Goal: Task Accomplishment & Management: Complete application form

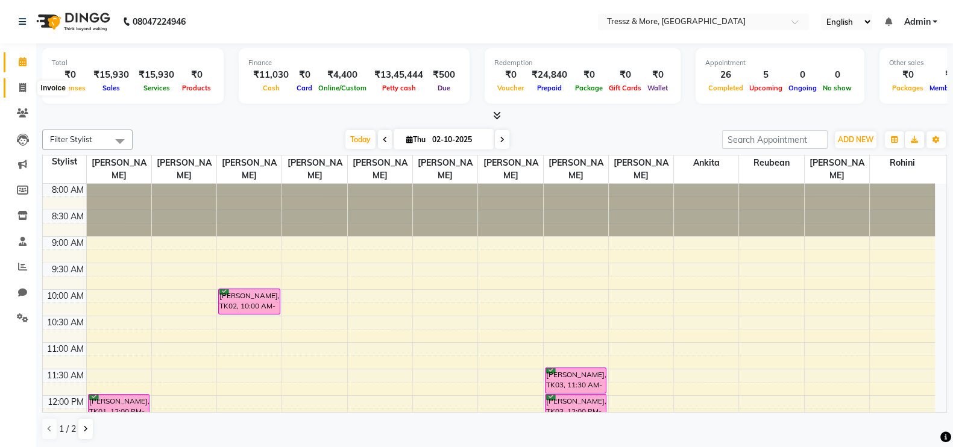
click at [19, 90] on icon at bounding box center [22, 87] width 7 height 9
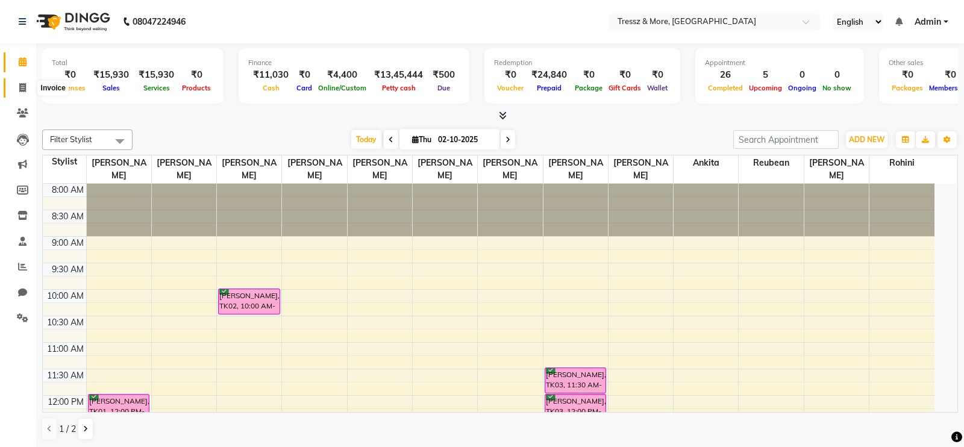
select select "service"
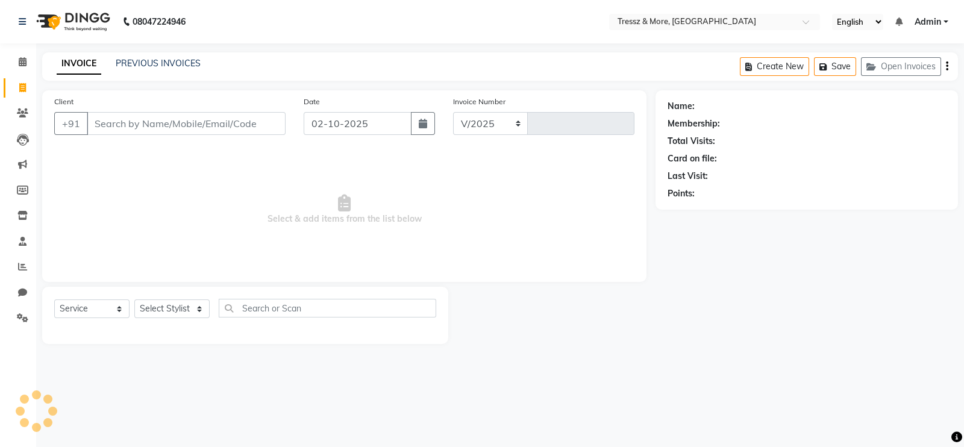
select select "3037"
type input "2812"
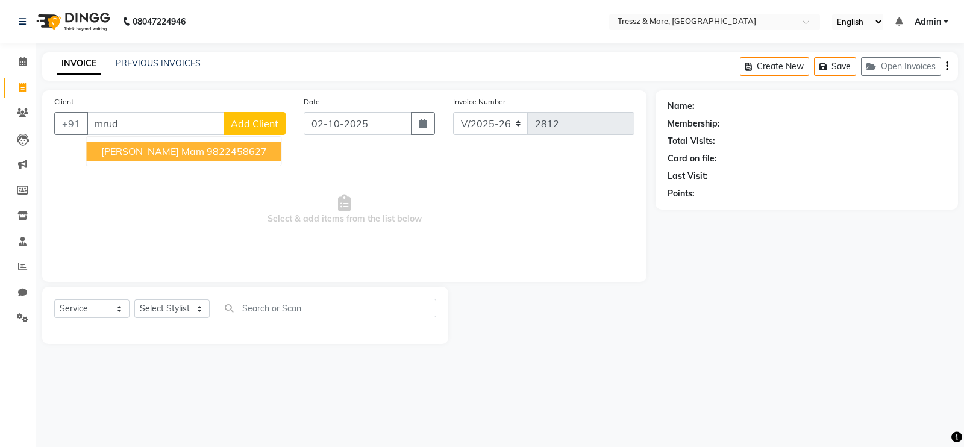
click at [207, 152] on ngb-highlight "9822458627" at bounding box center [237, 151] width 60 height 12
type input "9822458627"
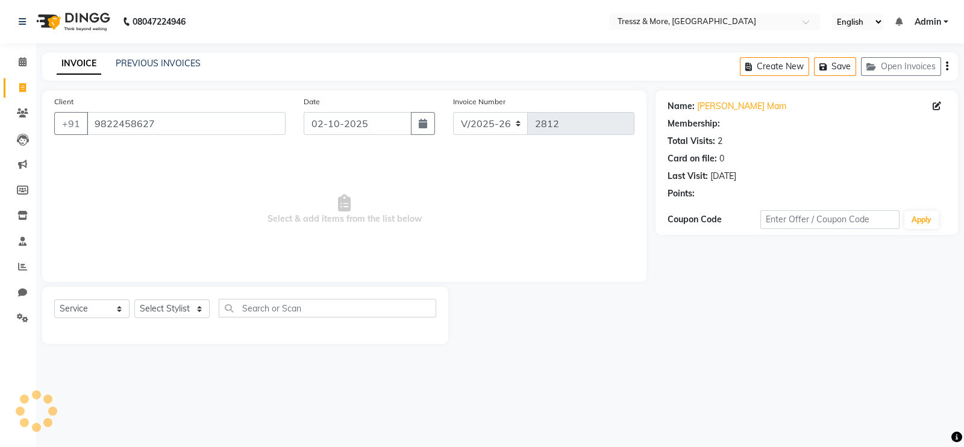
select select "1: Object"
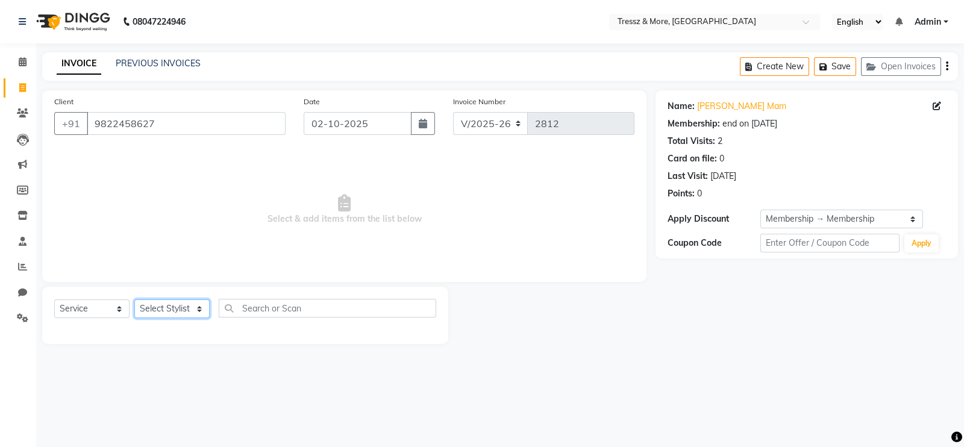
click at [175, 306] on select "Select Stylist [PERSON_NAME] Anas [PERSON_NAME] [PERSON_NAME] [PERSON_NAME] [PE…" at bounding box center [171, 308] width 75 height 19
select select "13464"
click at [134, 300] on select "Select Stylist [PERSON_NAME] Anas [PERSON_NAME] [PERSON_NAME] [PERSON_NAME] [PE…" at bounding box center [171, 308] width 75 height 19
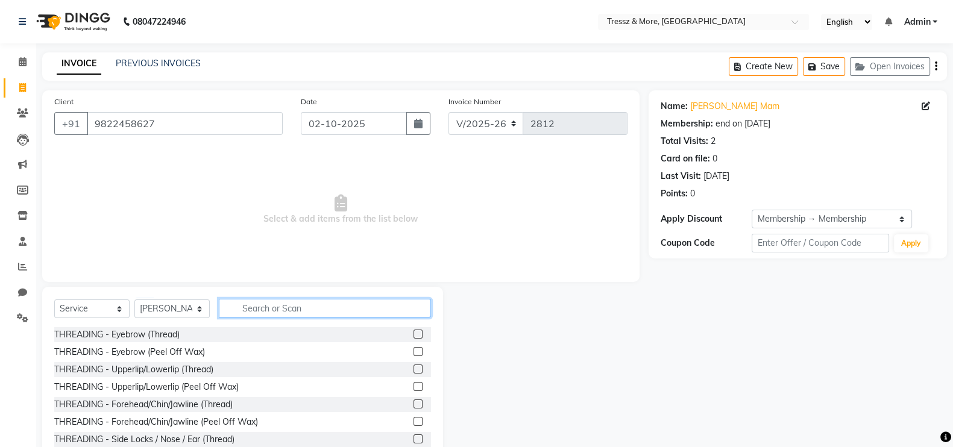
click at [282, 309] on input "text" at bounding box center [325, 308] width 212 height 19
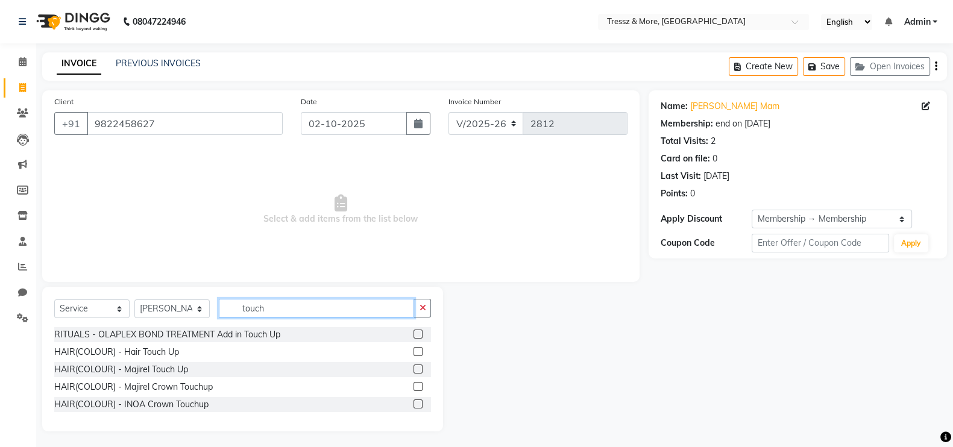
type input "touch"
click at [416, 349] on label at bounding box center [417, 351] width 9 height 9
click at [416, 349] on input "checkbox" at bounding box center [417, 352] width 8 height 8
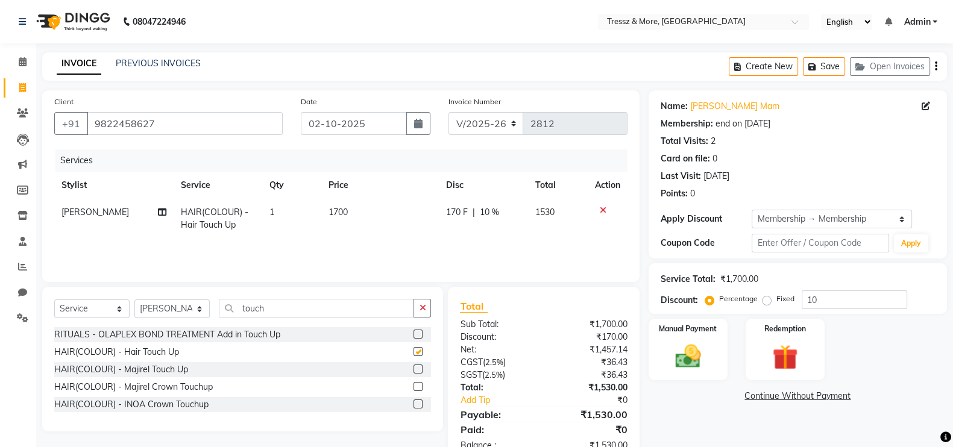
checkbox input "false"
click at [337, 218] on td "1700" at bounding box center [380, 219] width 118 height 40
select select "13464"
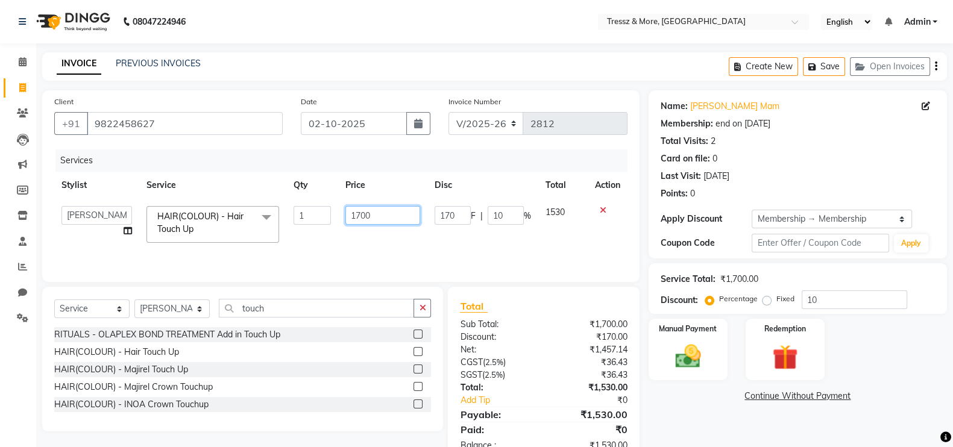
click at [360, 216] on input "1700" at bounding box center [382, 215] width 75 height 19
type input "1200"
click at [380, 240] on div "Services Stylist Service Qty Price Disc Total Action [PERSON_NAME] Anas [PERSON…" at bounding box center [340, 209] width 573 height 121
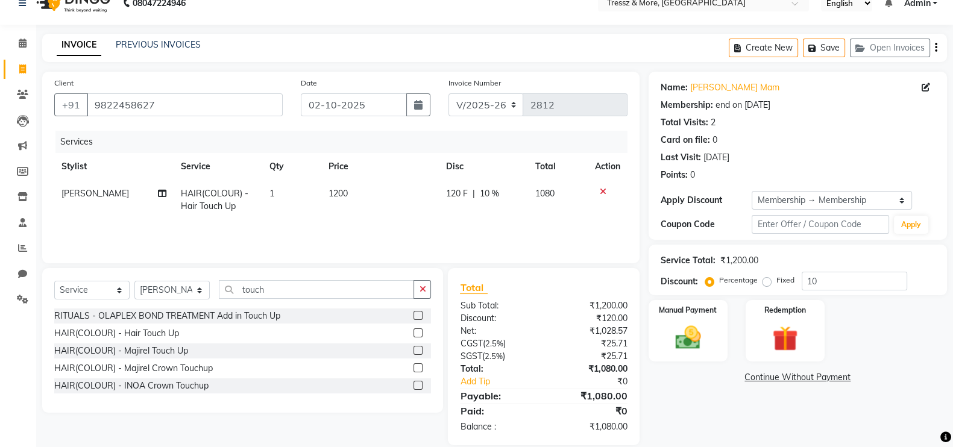
scroll to position [36, 0]
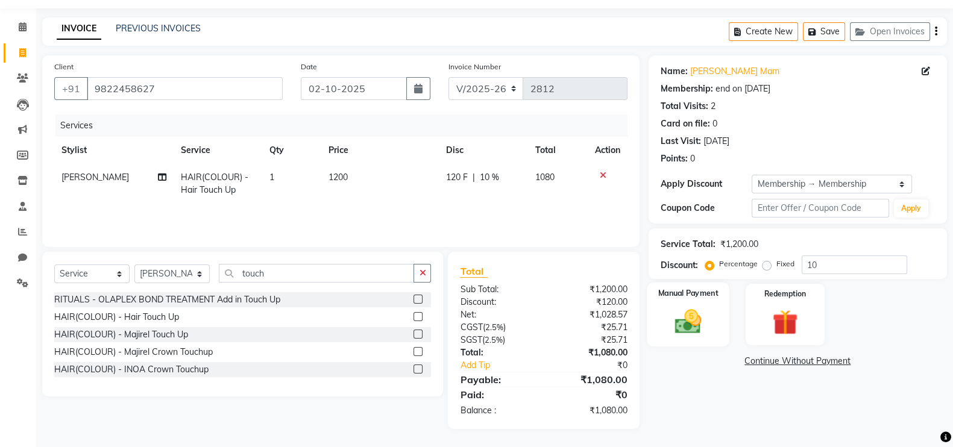
click at [669, 318] on img at bounding box center [687, 321] width 43 height 30
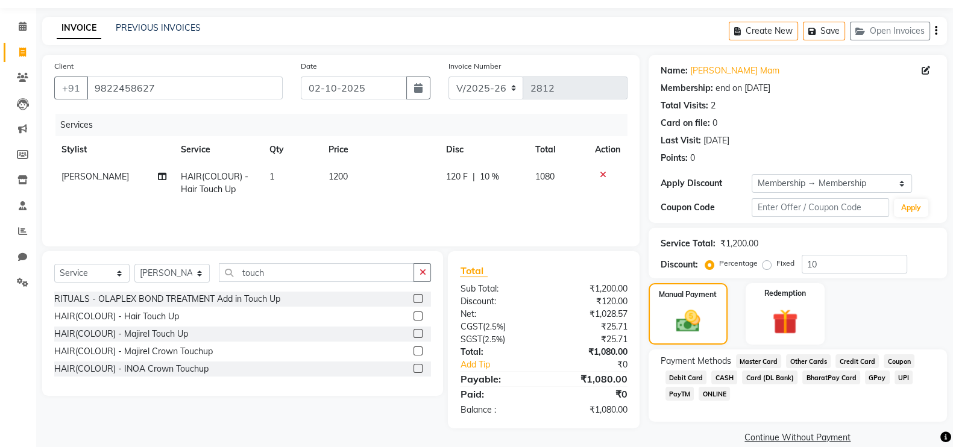
click at [717, 380] on span "CASH" at bounding box center [724, 378] width 26 height 14
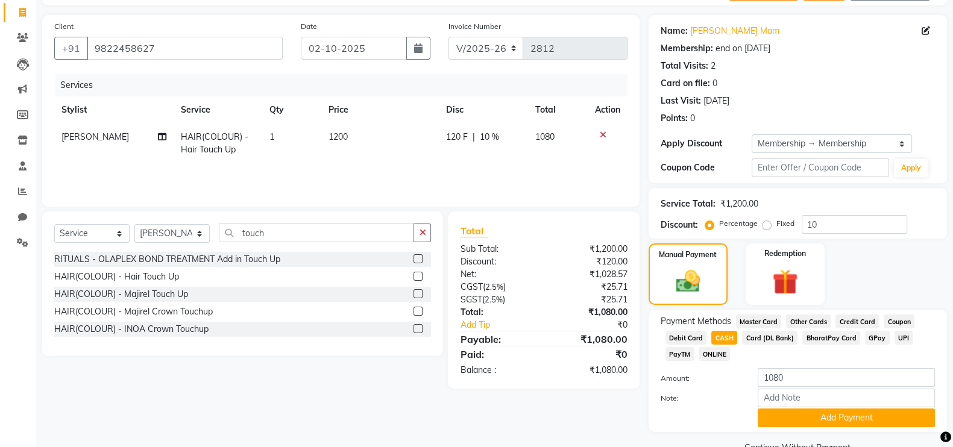
scroll to position [104, 0]
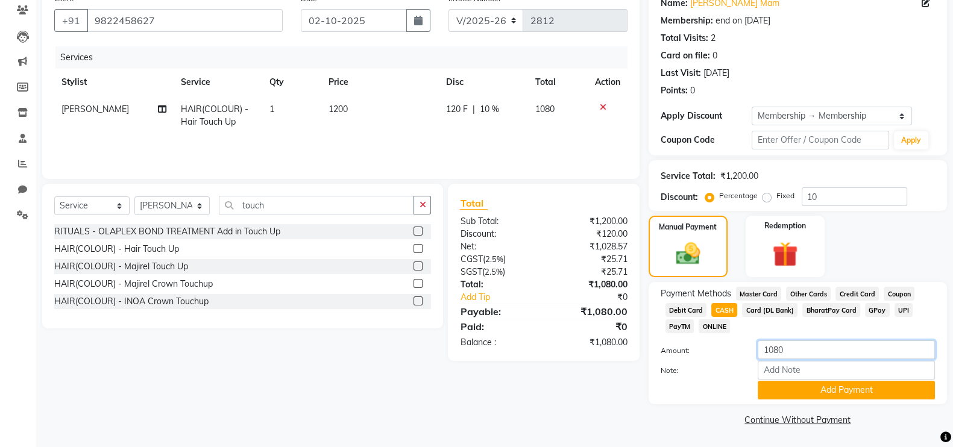
click at [777, 354] on input "1080" at bounding box center [845, 349] width 177 height 19
type input "1000"
click at [819, 396] on button "Add Payment" at bounding box center [845, 390] width 177 height 19
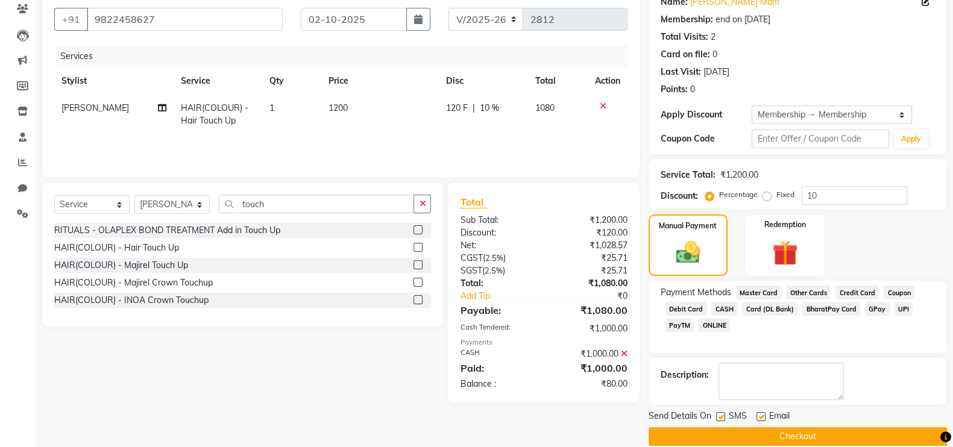
click at [872, 308] on span "GPay" at bounding box center [877, 309] width 25 height 14
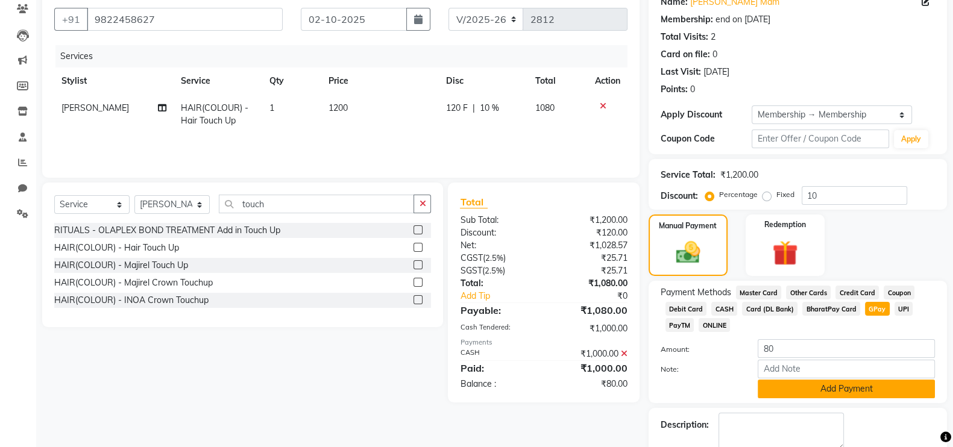
click at [826, 382] on button "Add Payment" at bounding box center [845, 389] width 177 height 19
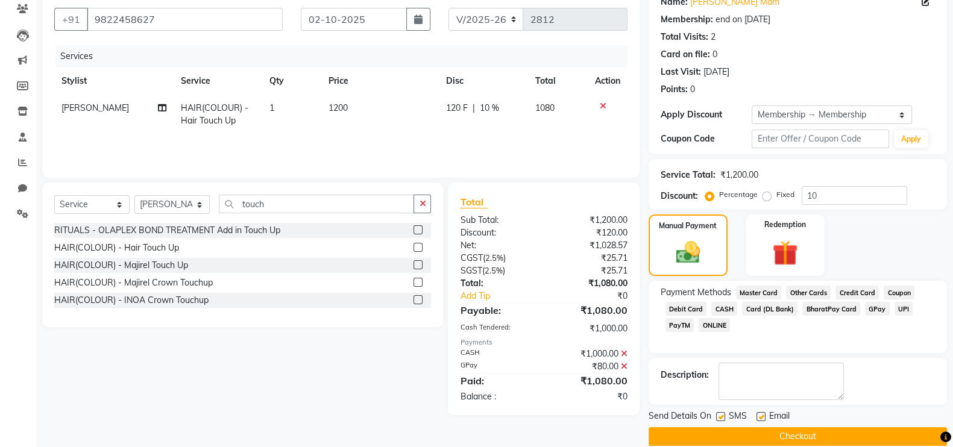
click at [836, 432] on button "Checkout" at bounding box center [797, 436] width 298 height 19
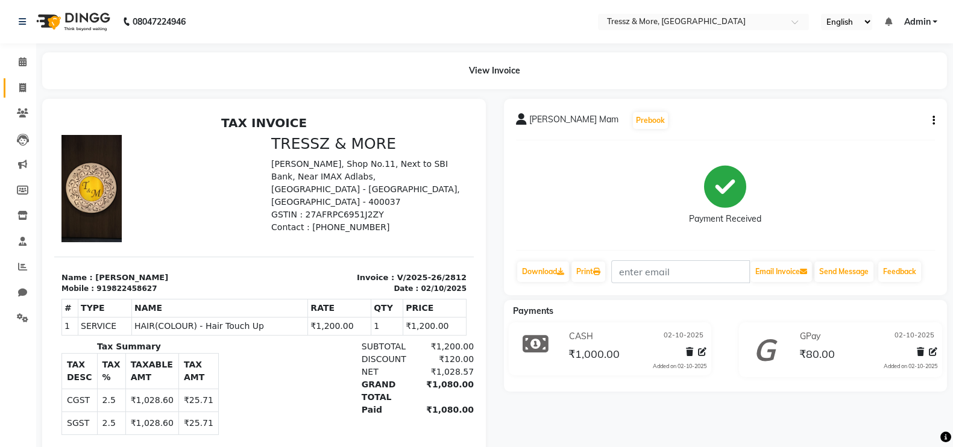
click at [24, 86] on icon at bounding box center [22, 87] width 7 height 9
select select "service"
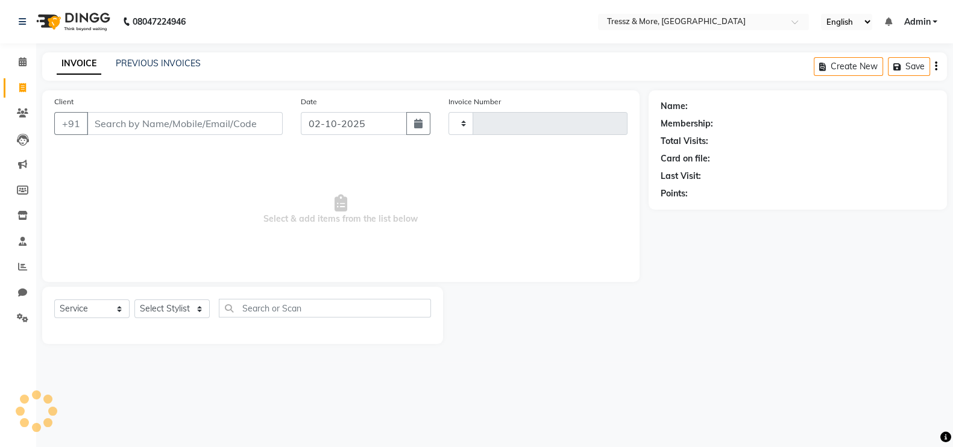
type input "2813"
select select "3037"
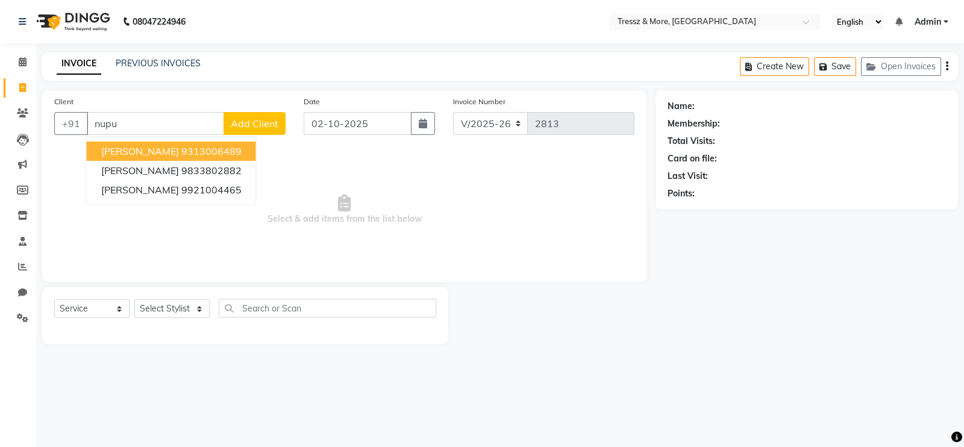
click at [159, 150] on span "[PERSON_NAME]" at bounding box center [140, 151] width 78 height 12
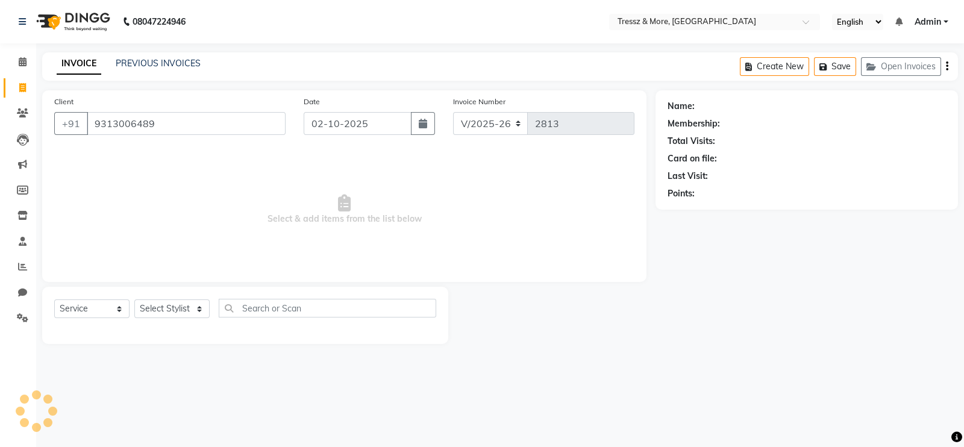
type input "9313006489"
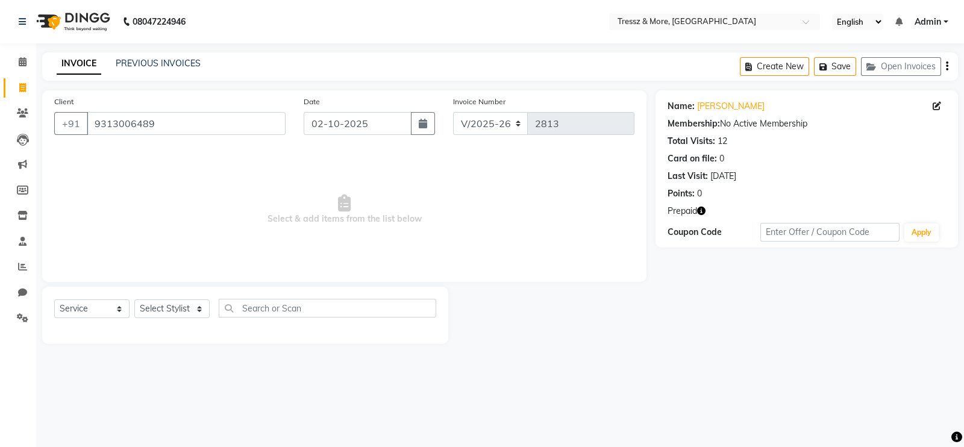
click at [700, 208] on icon "button" at bounding box center [701, 211] width 8 height 8
click at [184, 308] on select "Select Stylist [PERSON_NAME] Anas [PERSON_NAME] [PERSON_NAME] [PERSON_NAME] [PE…" at bounding box center [171, 308] width 75 height 19
select select "88779"
click at [134, 300] on select "Select Stylist [PERSON_NAME] Anas [PERSON_NAME] [PERSON_NAME] [PERSON_NAME] [PE…" at bounding box center [171, 308] width 75 height 19
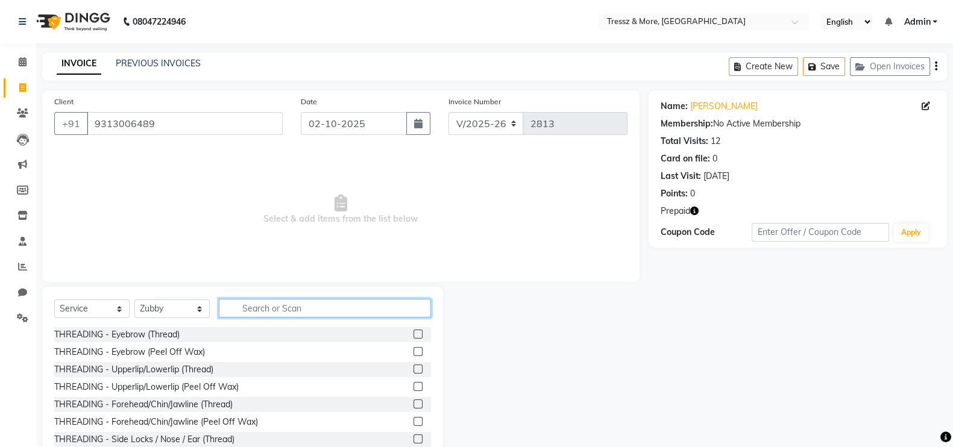
click at [292, 313] on input "text" at bounding box center [325, 308] width 212 height 19
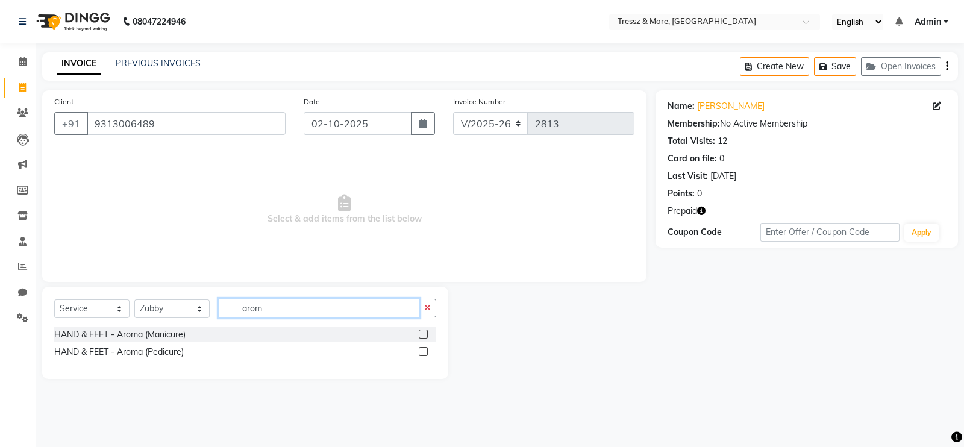
type input "arom"
click at [421, 351] on label at bounding box center [423, 351] width 9 height 9
click at [421, 351] on input "checkbox" at bounding box center [423, 352] width 8 height 8
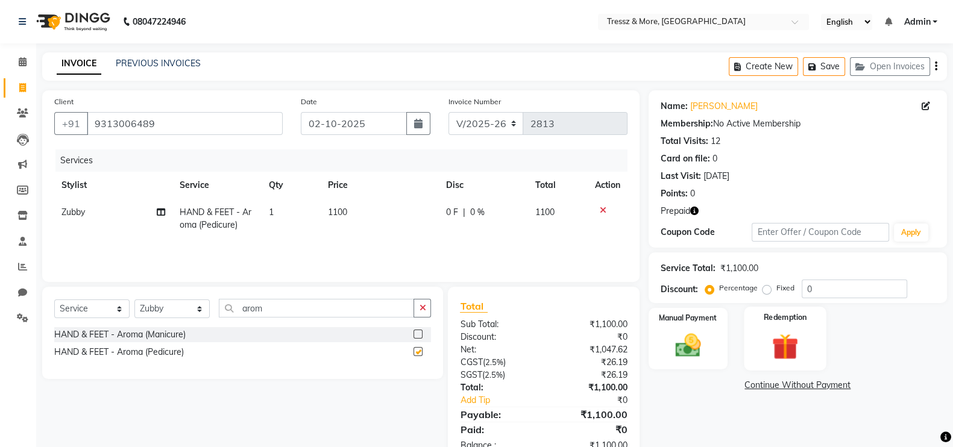
checkbox input "false"
click at [795, 346] on img at bounding box center [784, 346] width 43 height 33
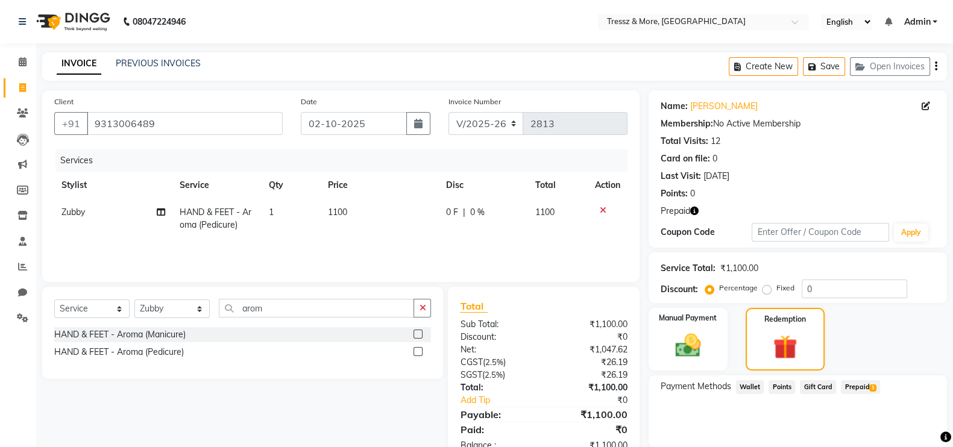
click at [857, 390] on span "Prepaid 1" at bounding box center [860, 387] width 39 height 14
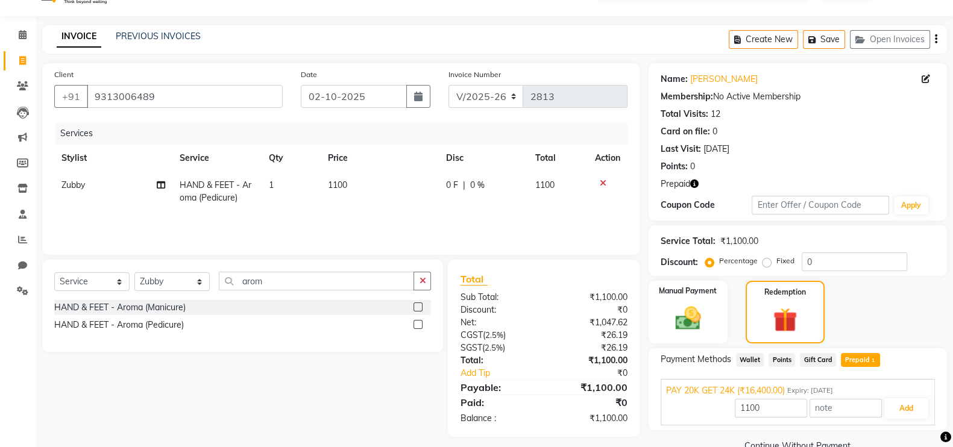
scroll to position [52, 0]
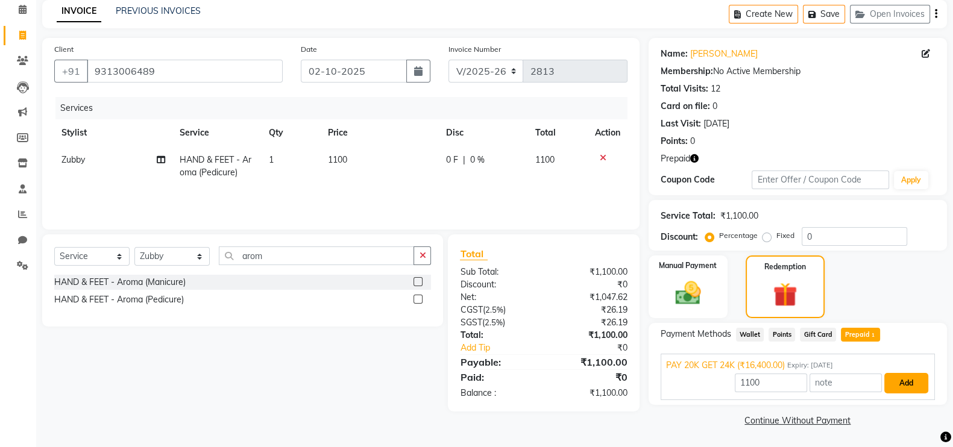
click at [893, 377] on button "Add" at bounding box center [906, 383] width 44 height 20
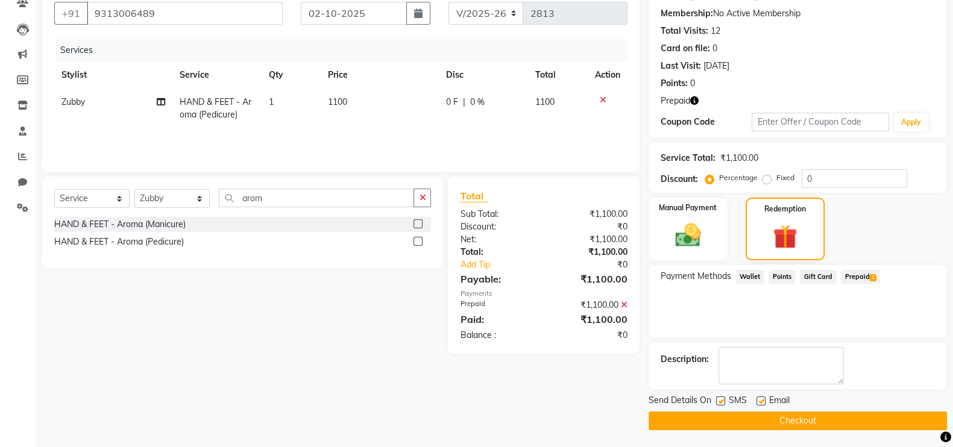
scroll to position [111, 0]
click at [836, 422] on button "Checkout" at bounding box center [797, 420] width 298 height 19
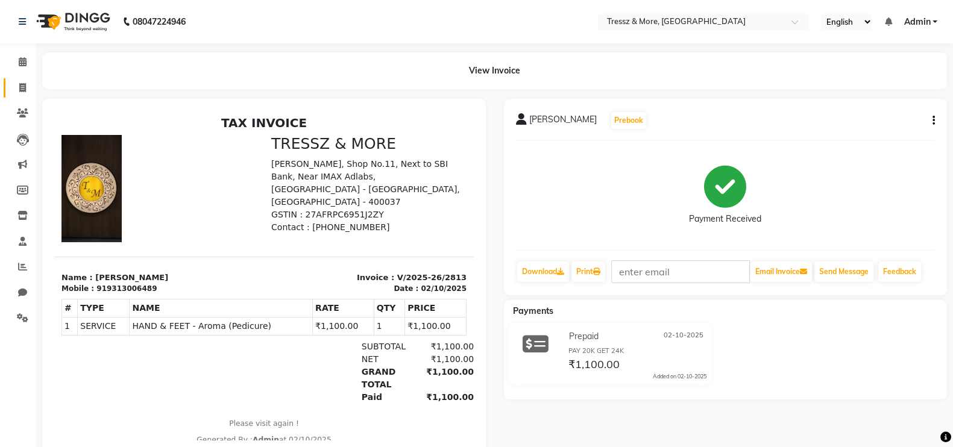
click at [9, 86] on link "Invoice" at bounding box center [18, 88] width 29 height 20
select select "service"
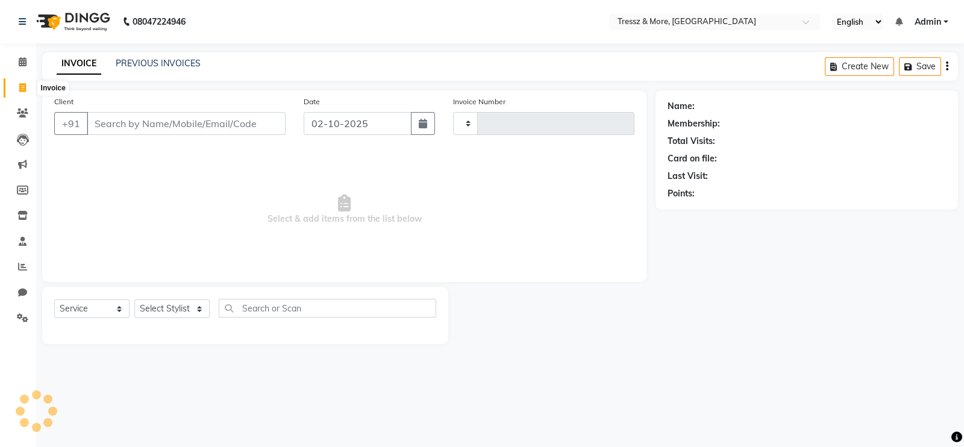
click at [15, 86] on span at bounding box center [22, 88] width 21 height 14
select select "service"
type input "2814"
select select "3037"
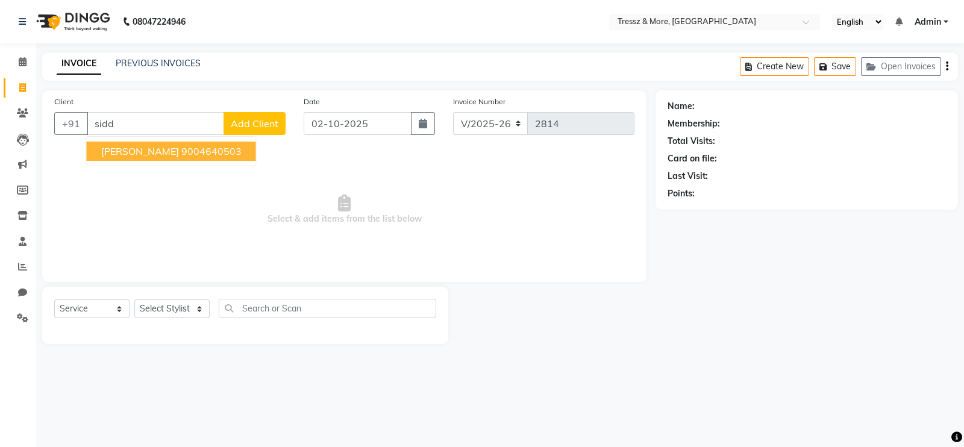
click at [158, 153] on span "[PERSON_NAME]" at bounding box center [140, 151] width 78 height 12
type input "9004640503"
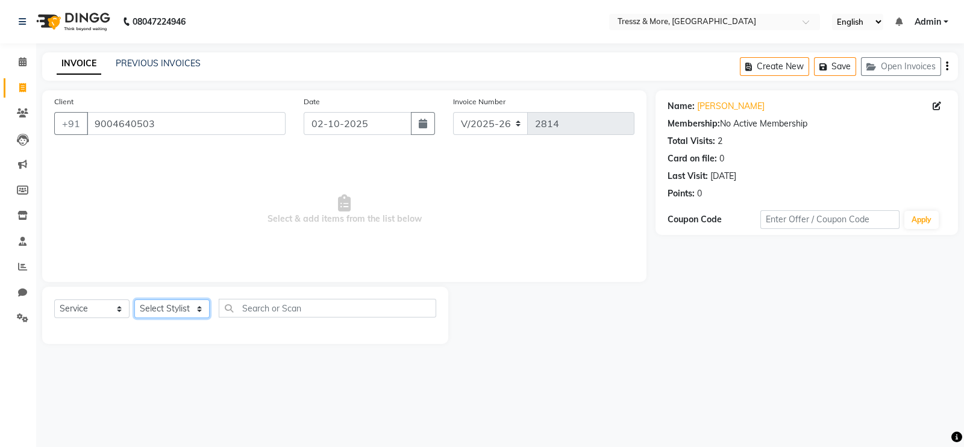
click at [189, 312] on select "Select Stylist [PERSON_NAME] Anas [PERSON_NAME] [PERSON_NAME] [PERSON_NAME] [PE…" at bounding box center [171, 308] width 75 height 19
select select "92418"
click at [134, 300] on select "Select Stylist [PERSON_NAME] Anas [PERSON_NAME] [PERSON_NAME] [PERSON_NAME] [PE…" at bounding box center [171, 308] width 75 height 19
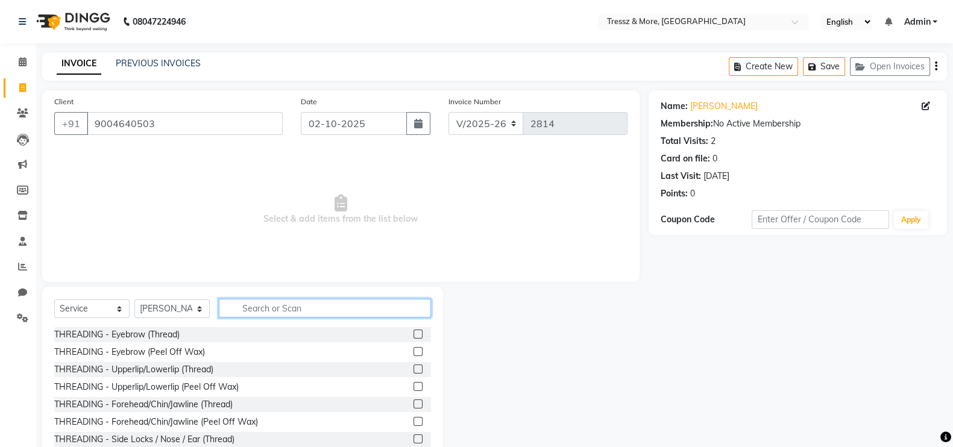
click at [256, 302] on input "text" at bounding box center [325, 308] width 212 height 19
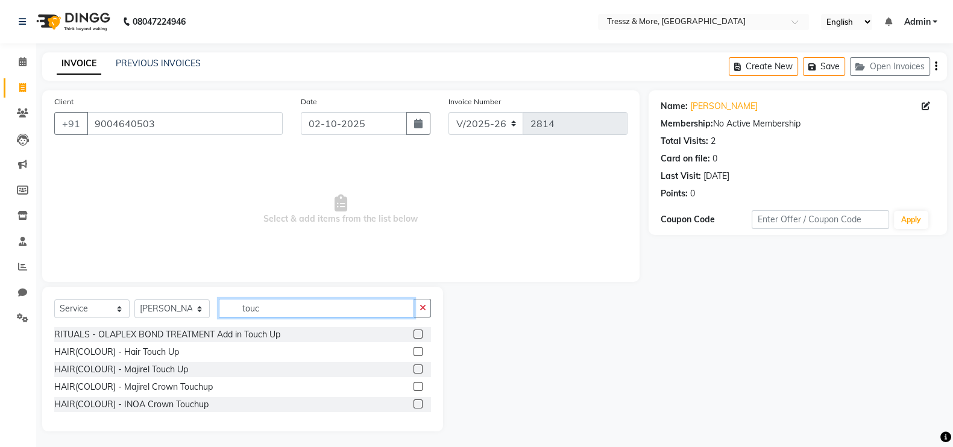
type input "touc"
click at [417, 354] on label at bounding box center [417, 351] width 9 height 9
click at [417, 354] on input "checkbox" at bounding box center [417, 352] width 8 height 8
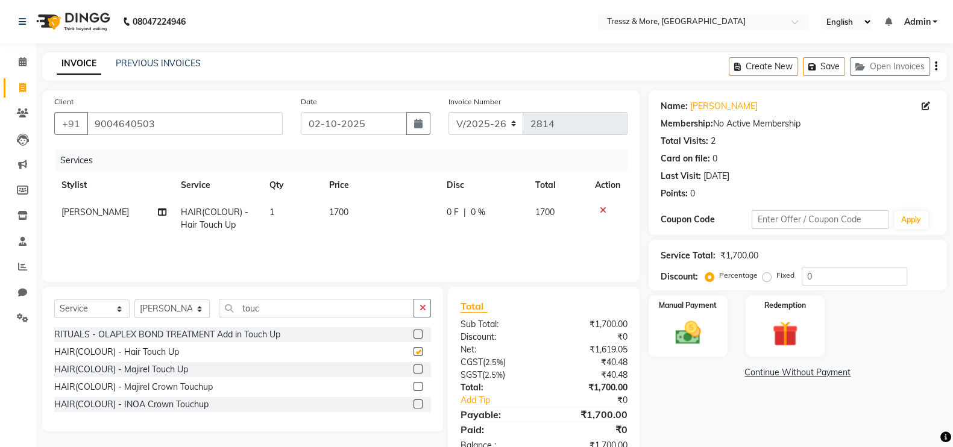
checkbox input "false"
click at [343, 218] on td "1700" at bounding box center [381, 219] width 118 height 40
select select "92418"
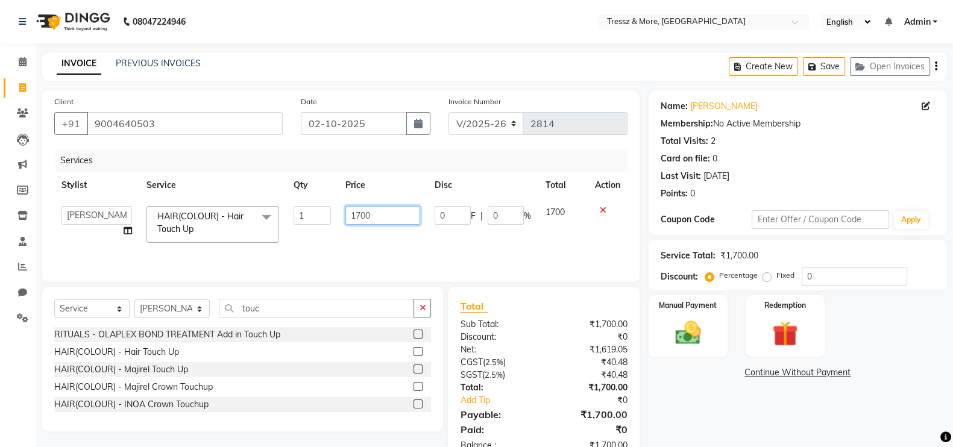
click at [362, 221] on input "1700" at bounding box center [382, 215] width 75 height 19
type input "2000"
click at [370, 231] on td "2000" at bounding box center [383, 224] width 90 height 51
select select "92418"
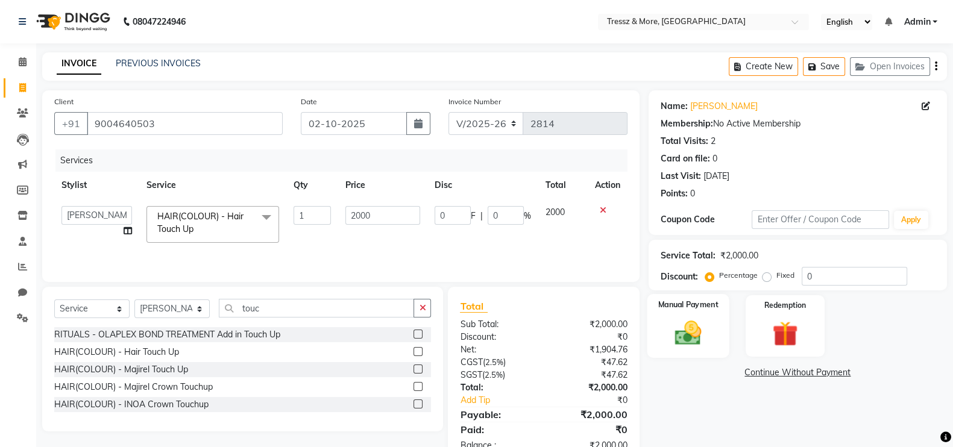
click at [691, 339] on img at bounding box center [687, 333] width 43 height 30
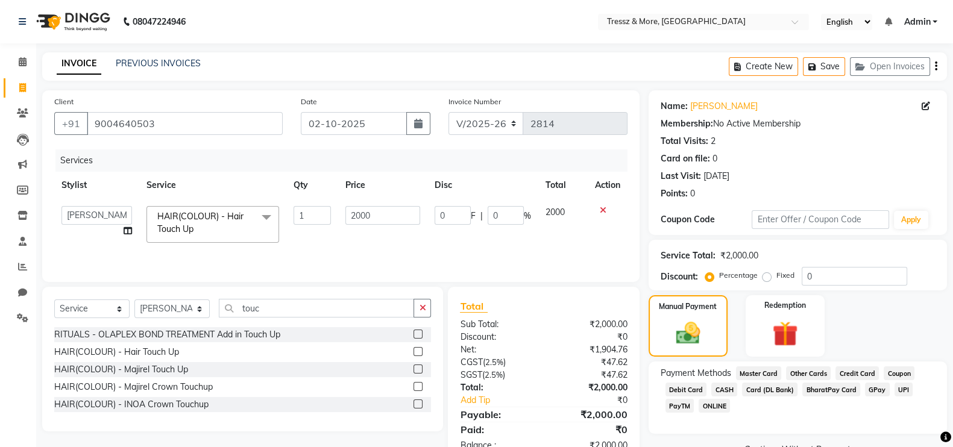
click at [724, 387] on span "CASH" at bounding box center [724, 390] width 26 height 14
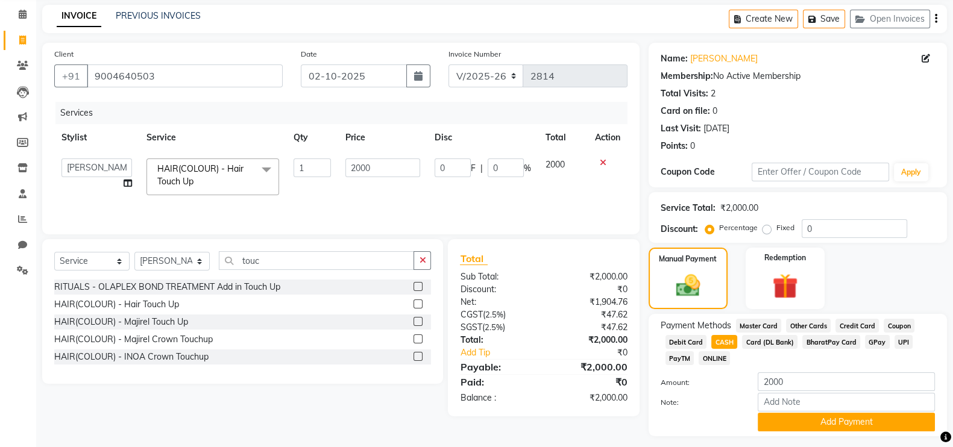
scroll to position [81, 0]
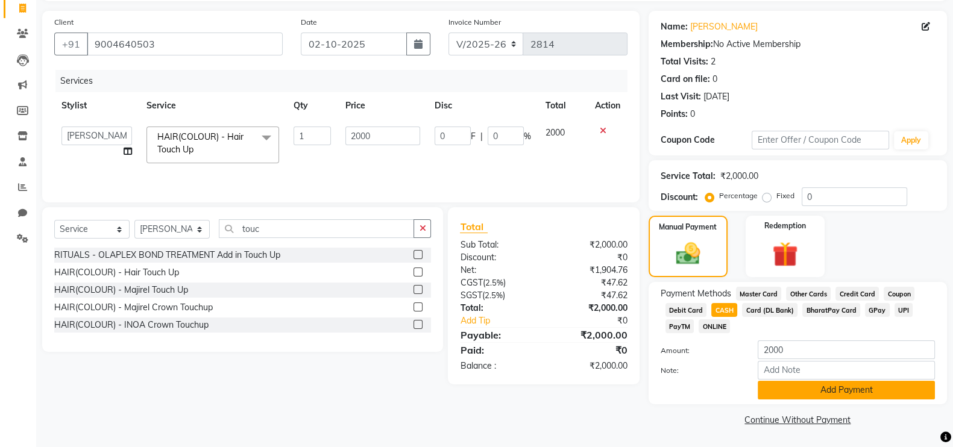
click at [897, 391] on button "Add Payment" at bounding box center [845, 390] width 177 height 19
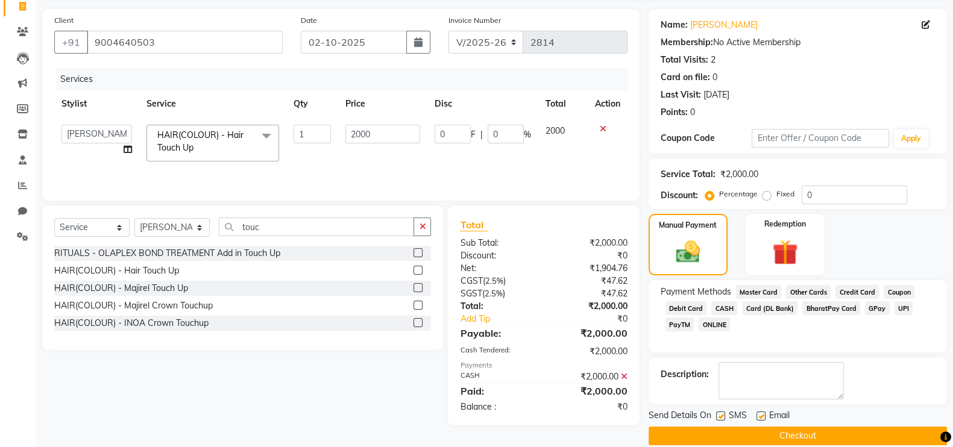
click at [859, 428] on button "Checkout" at bounding box center [797, 436] width 298 height 19
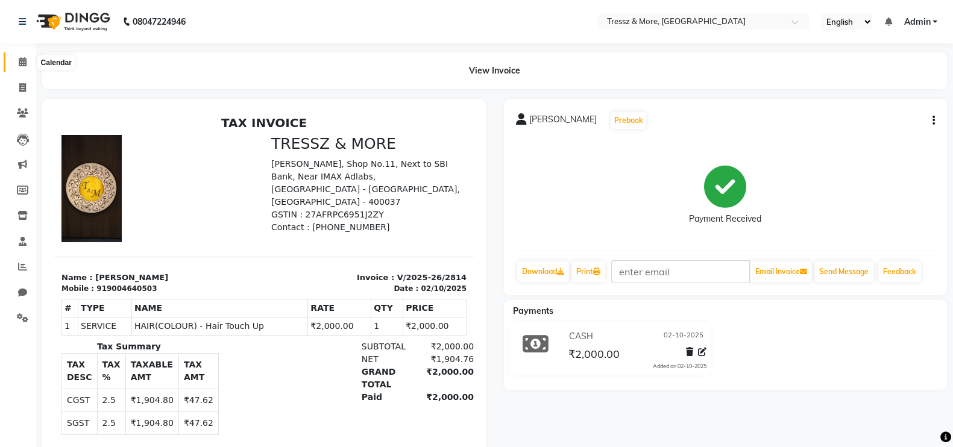
click at [16, 63] on span at bounding box center [22, 62] width 21 height 14
